Goal: Check status

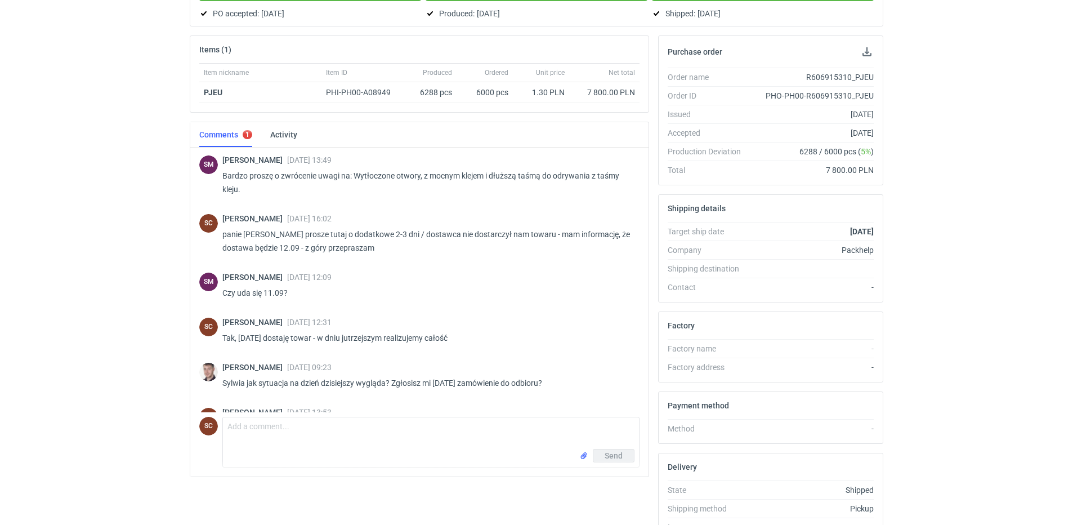
scroll to position [772, 0]
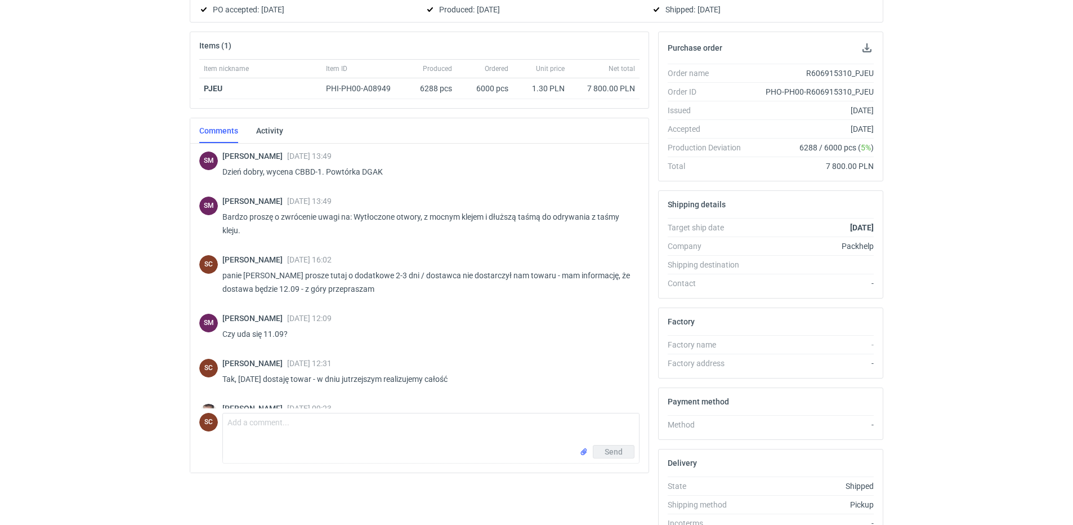
scroll to position [169, 0]
